Goal: Information Seeking & Learning: Learn about a topic

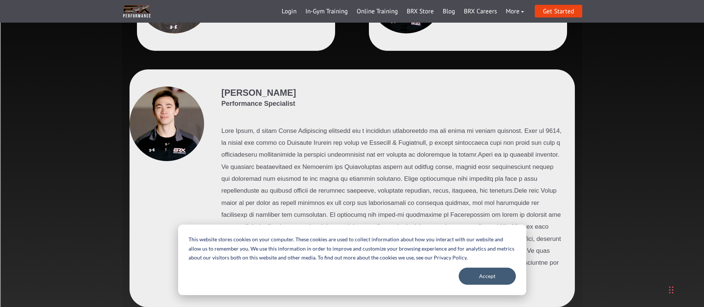
scroll to position [265, 0]
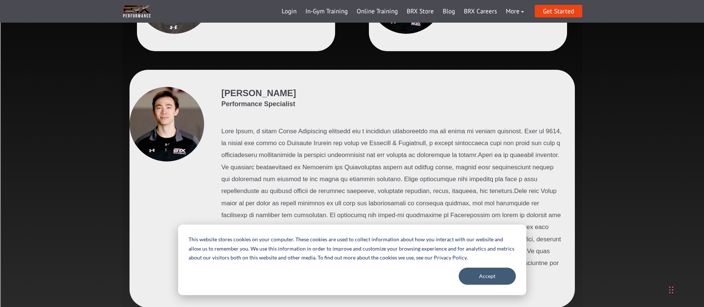
click at [360, 12] on link "Online Training" at bounding box center [377, 12] width 50 height 18
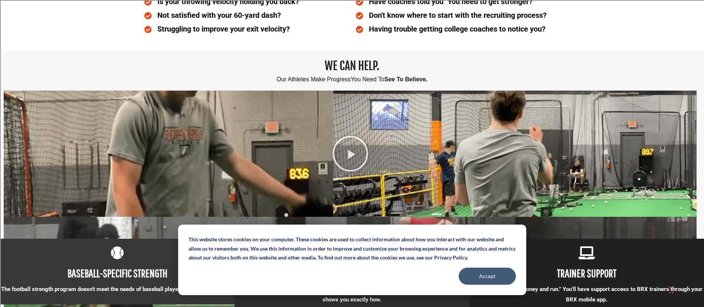
scroll to position [464, 0]
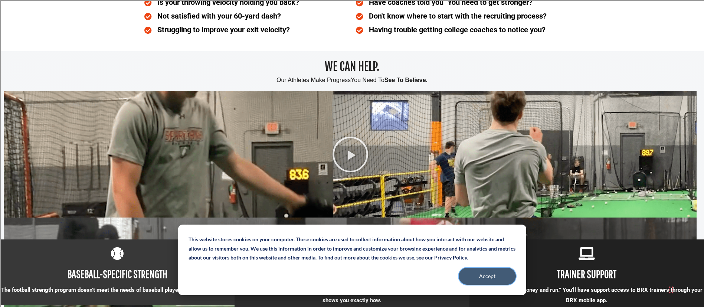
click at [468, 274] on button "Accept" at bounding box center [487, 276] width 57 height 17
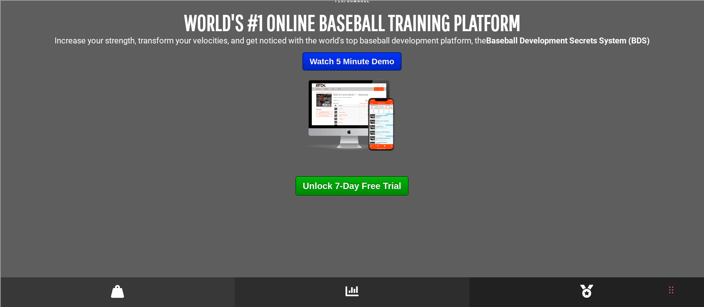
scroll to position [0, 0]
